Goal: Check status: Check status

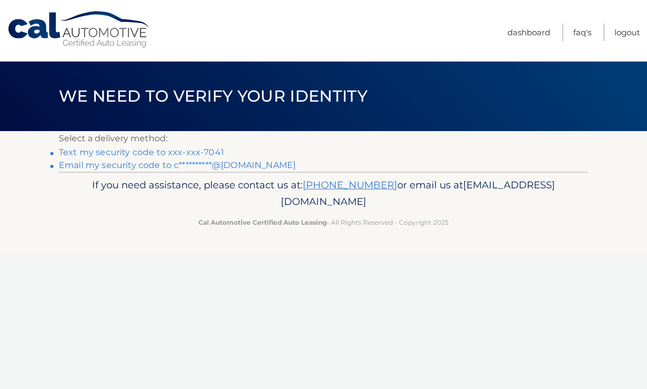
click at [189, 152] on link "Text my security code to xxx-xxx-7041" at bounding box center [141, 152] width 165 height 10
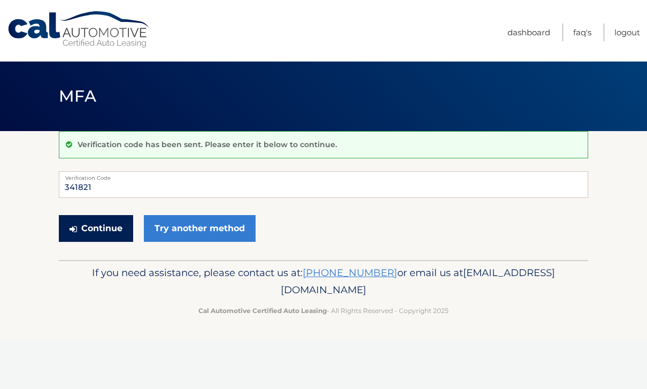
type input "341821"
click at [90, 234] on button "Continue" at bounding box center [96, 228] width 74 height 27
click at [97, 234] on button "Continue" at bounding box center [96, 228] width 74 height 27
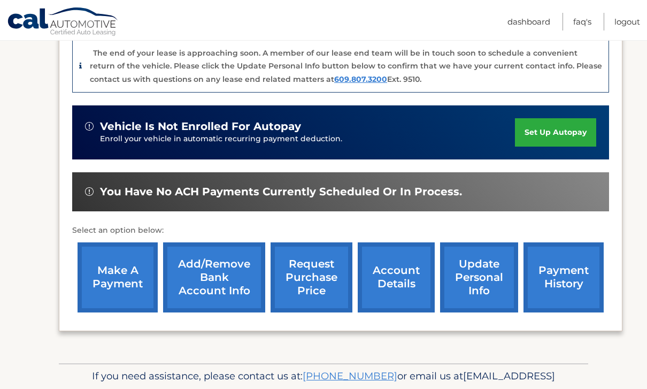
scroll to position [288, 0]
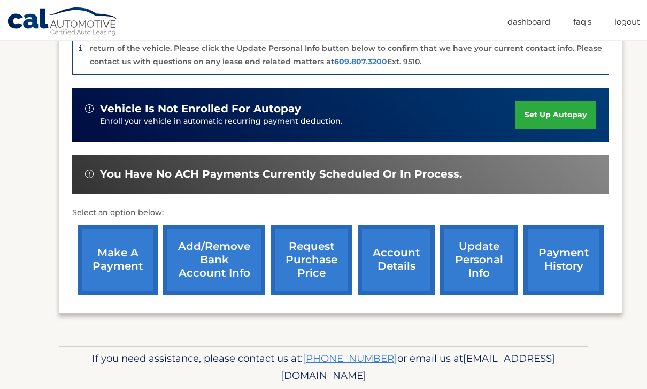
click at [379, 262] on link "account details" at bounding box center [396, 260] width 77 height 70
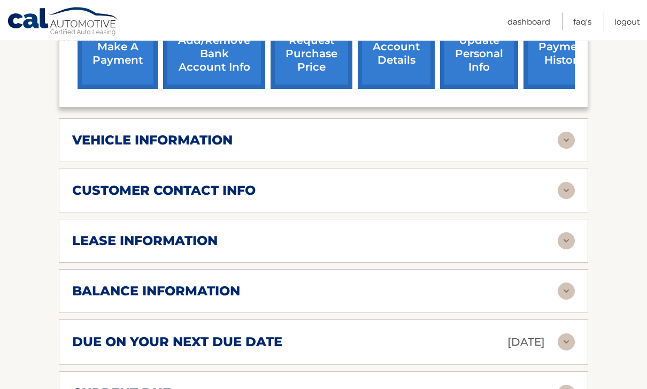
scroll to position [457, 0]
click at [375, 283] on div "balance information" at bounding box center [314, 291] width 485 height 16
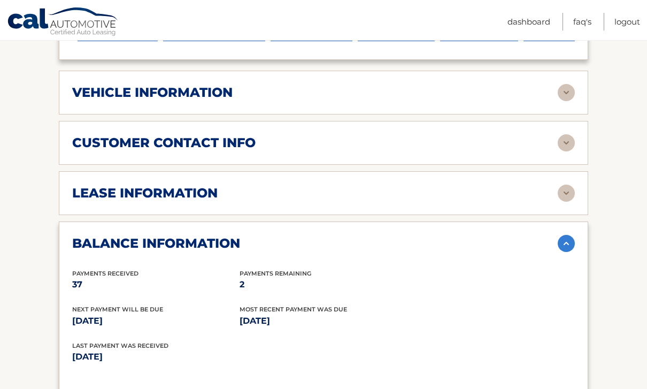
scroll to position [505, 0]
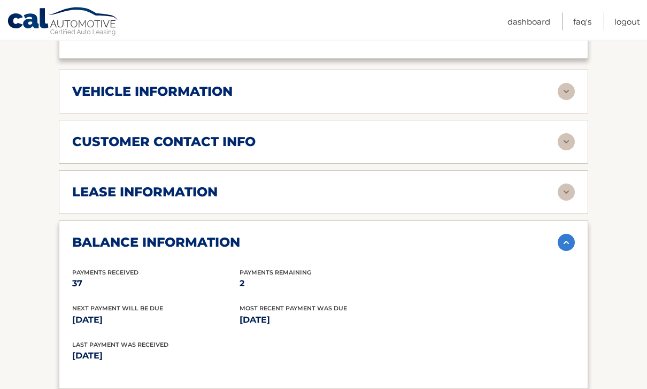
click at [569, 234] on img at bounding box center [566, 242] width 17 height 17
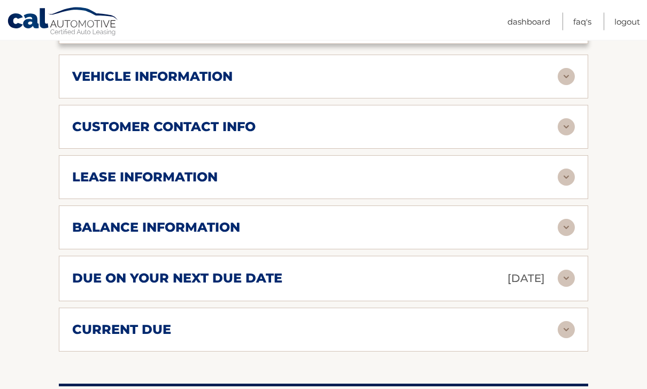
scroll to position [522, 0]
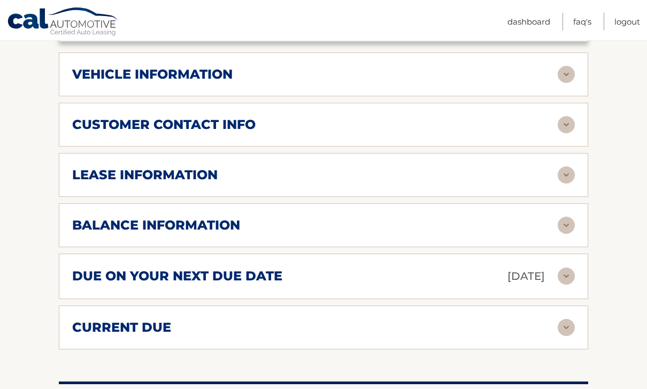
click at [551, 267] on div "due on your next due date [DATE]" at bounding box center [314, 276] width 485 height 19
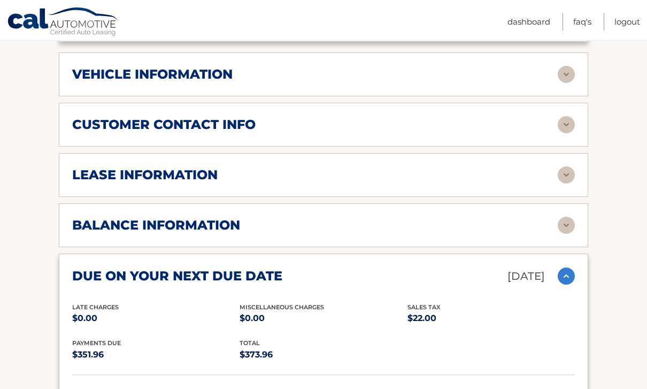
click at [560, 267] on img at bounding box center [566, 275] width 17 height 17
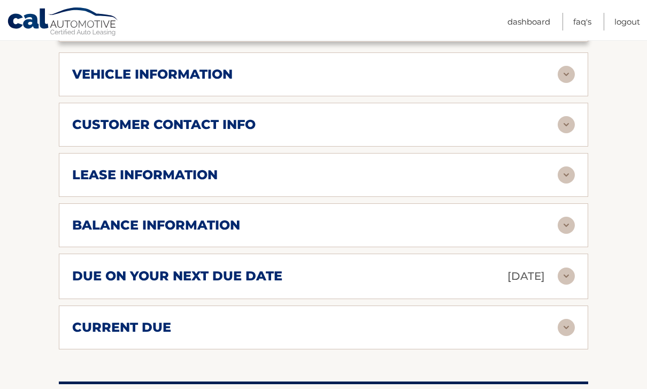
click at [532, 319] on div "current due" at bounding box center [314, 327] width 485 height 16
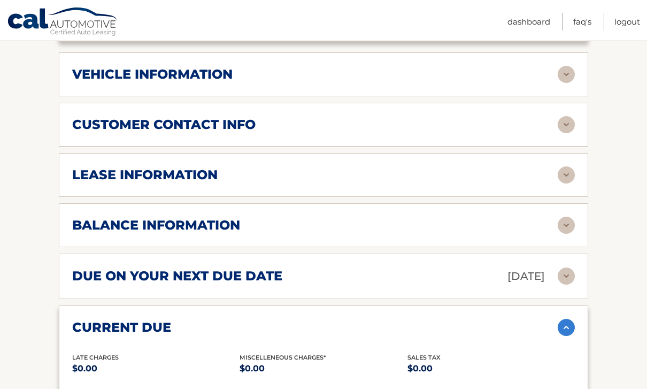
click at [532, 319] on div "current due" at bounding box center [314, 327] width 485 height 16
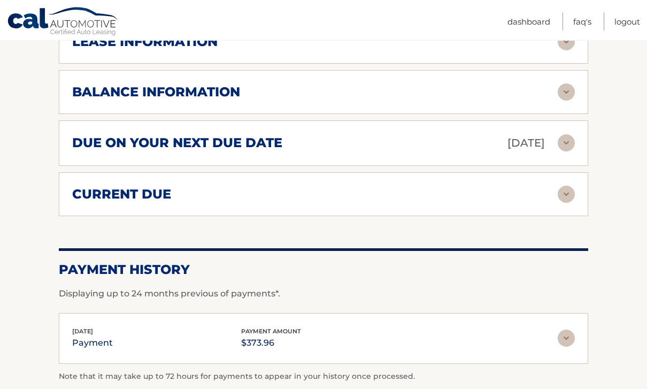
scroll to position [655, 0]
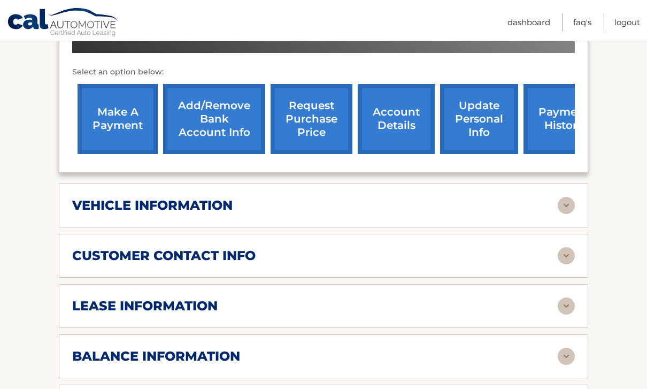
click at [467, 197] on div "vehicle information" at bounding box center [314, 205] width 485 height 16
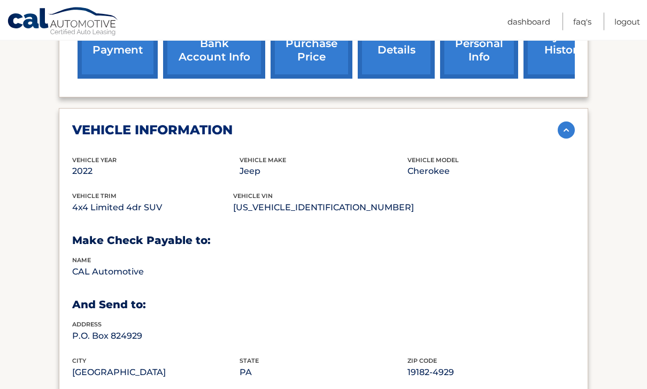
scroll to position [467, 0]
click at [573, 121] on img at bounding box center [566, 129] width 17 height 17
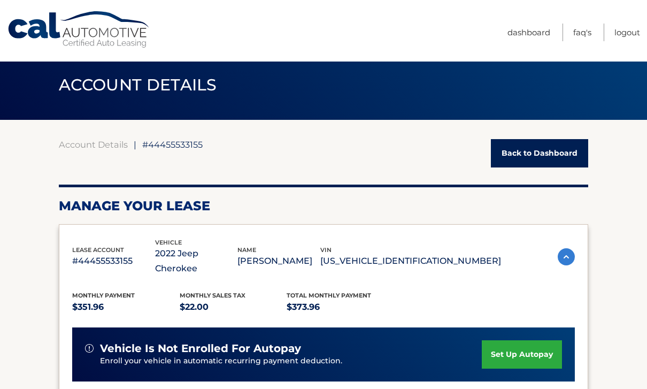
scroll to position [14, 0]
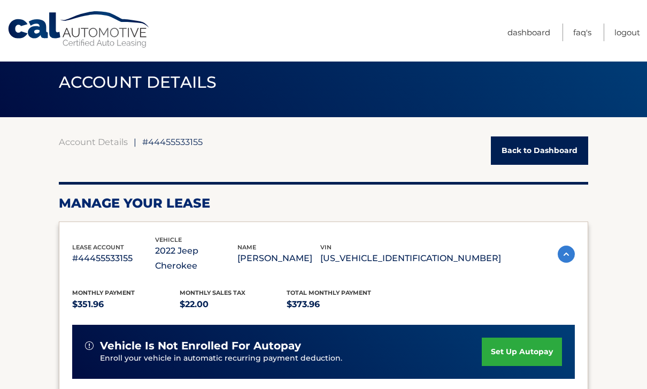
click at [532, 157] on link "Back to Dashboard" at bounding box center [539, 150] width 97 height 28
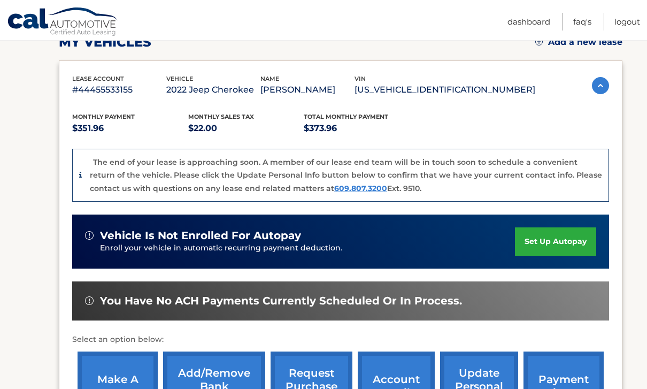
scroll to position [135, 0]
